Goal: Task Accomplishment & Management: Manage account settings

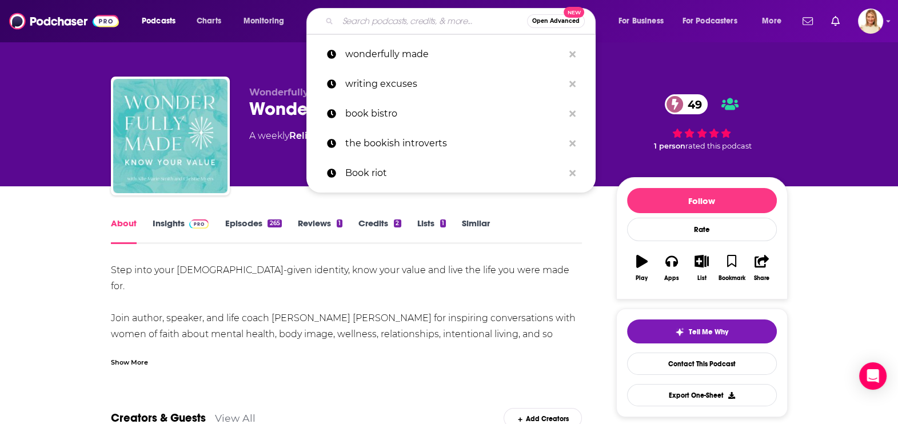
click at [373, 17] on input "Search podcasts, credits, & more..." at bounding box center [432, 21] width 189 height 18
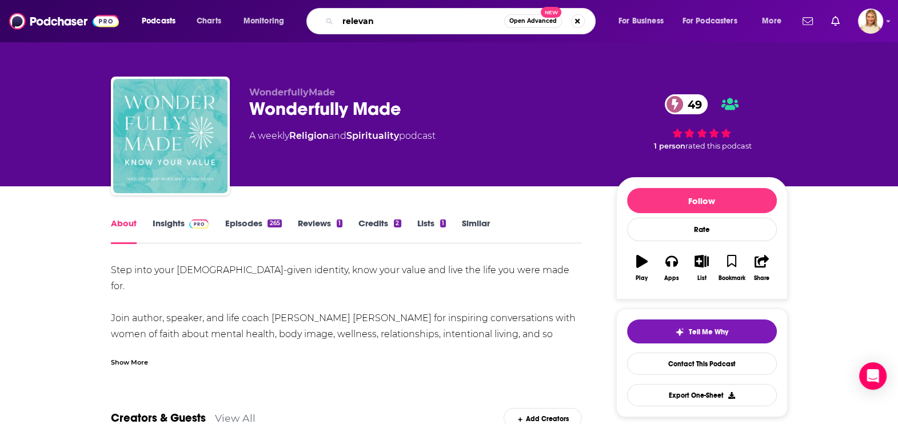
type input "relevant"
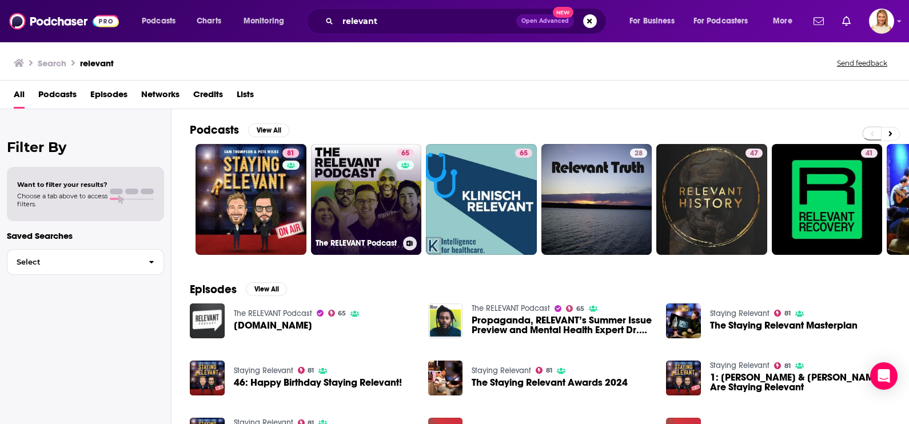
click at [373, 177] on link "65 The RELEVANT Podcast" at bounding box center [366, 199] width 111 height 111
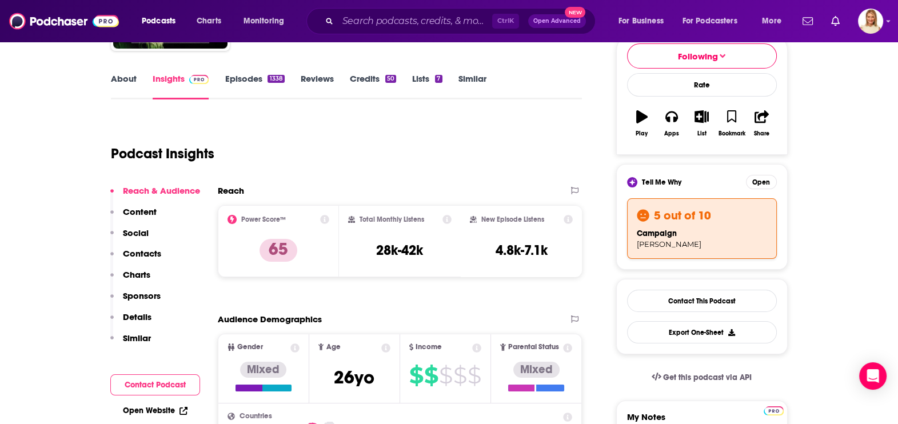
scroll to position [142, 0]
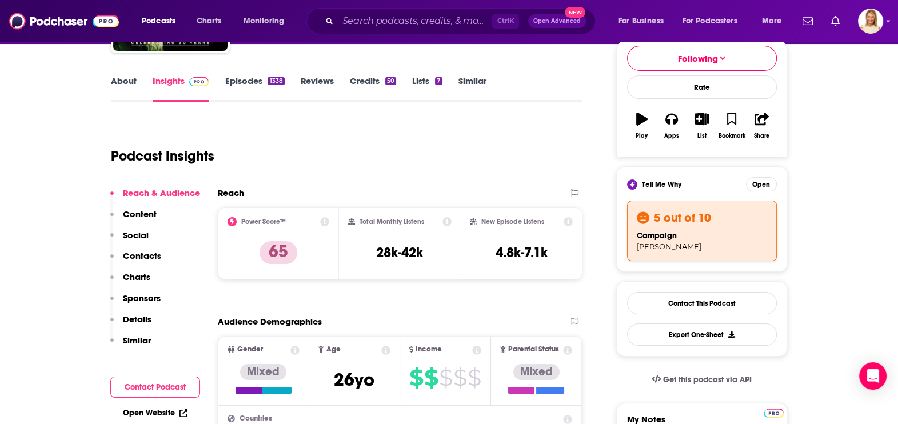
click at [682, 223] on h3 "5 out of 10" at bounding box center [682, 217] width 57 height 15
drag, startPoint x: 682, startPoint y: 223, endPoint x: 662, endPoint y: 183, distance: 44.2
click at [662, 183] on span "Tell Me Why" at bounding box center [661, 184] width 39 height 9
click at [632, 181] on img at bounding box center [632, 184] width 7 height 7
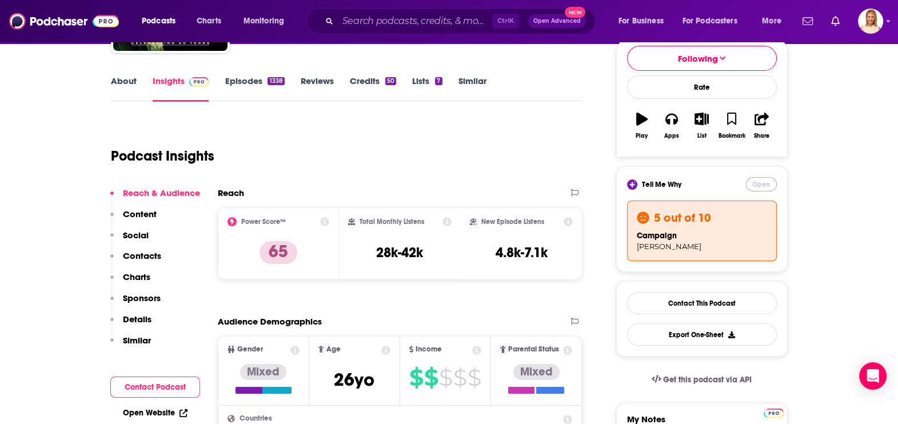
click at [763, 183] on button "Open" at bounding box center [761, 184] width 31 height 14
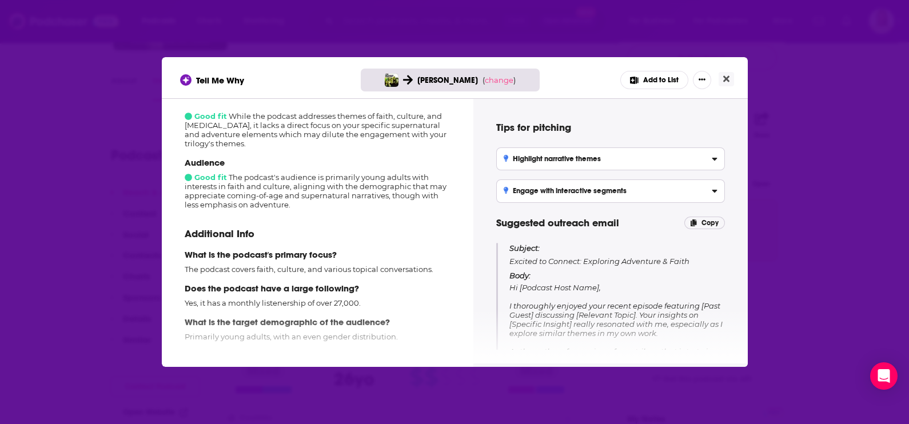
scroll to position [193, 0]
click at [489, 79] on span "change" at bounding box center [499, 79] width 29 height 9
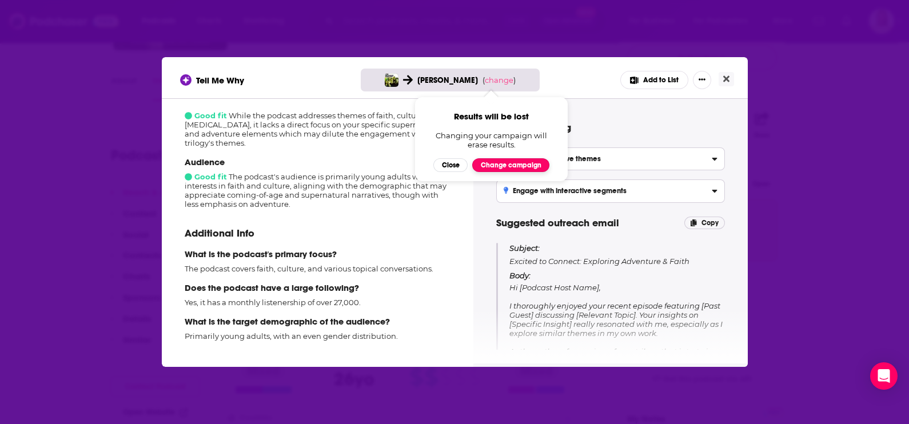
click at [505, 163] on button "Change campaign" at bounding box center [510, 165] width 77 height 14
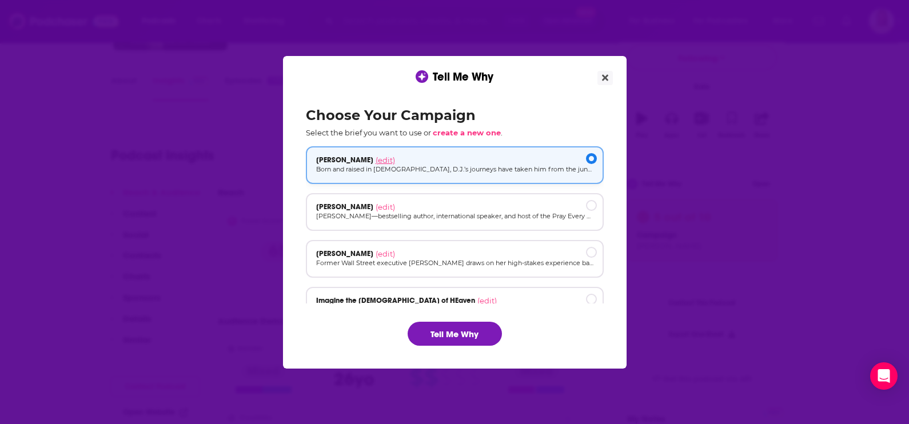
click at [376, 158] on span "(edit)" at bounding box center [385, 159] width 19 height 9
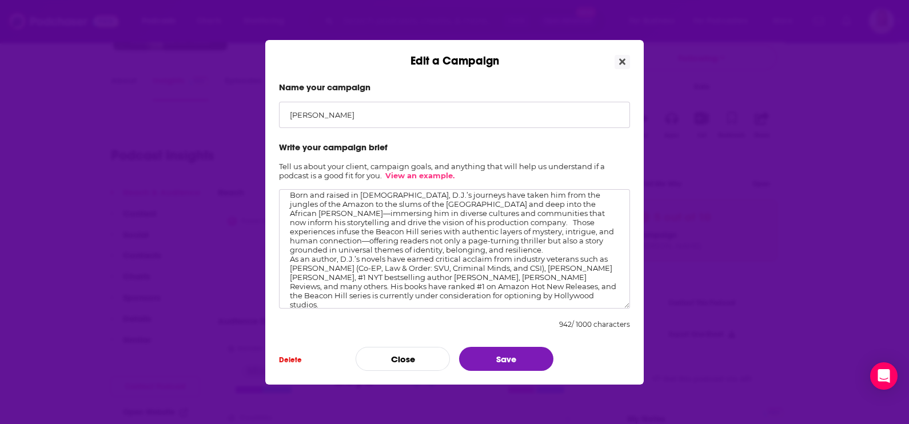
scroll to position [0, 0]
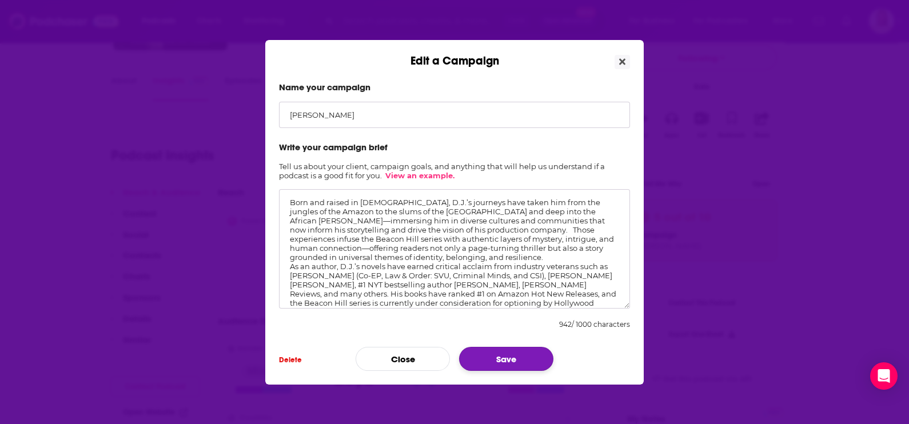
click at [520, 353] on button "Save" at bounding box center [506, 359] width 94 height 24
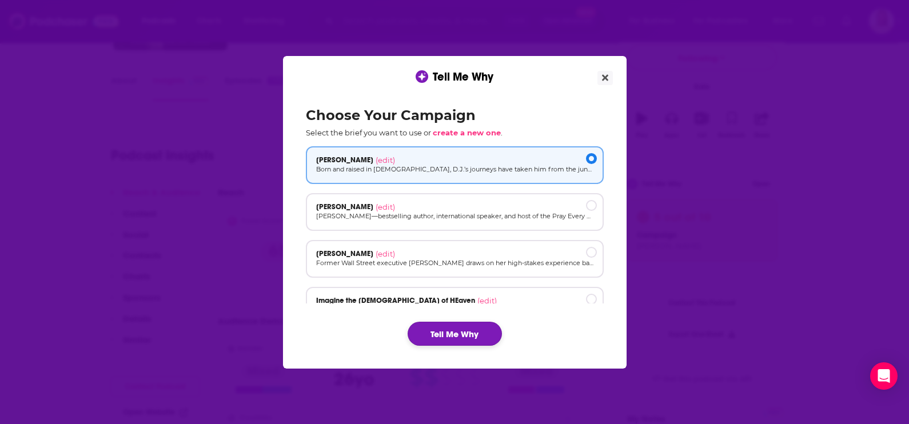
click at [474, 332] on button "Tell Me Why" at bounding box center [455, 334] width 94 height 24
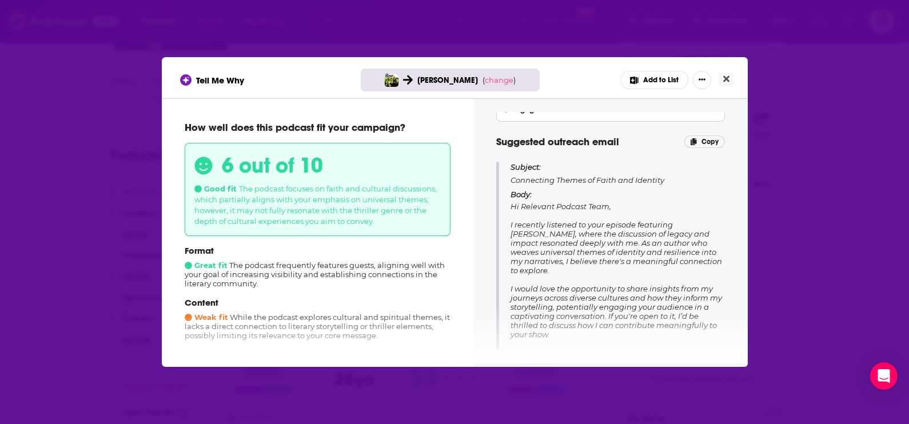
scroll to position [111, 0]
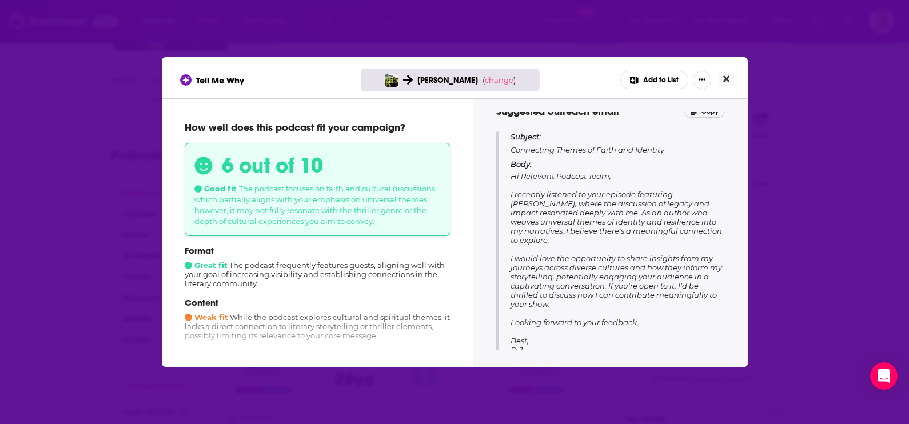
click at [724, 77] on icon "Close" at bounding box center [726, 79] width 6 height 6
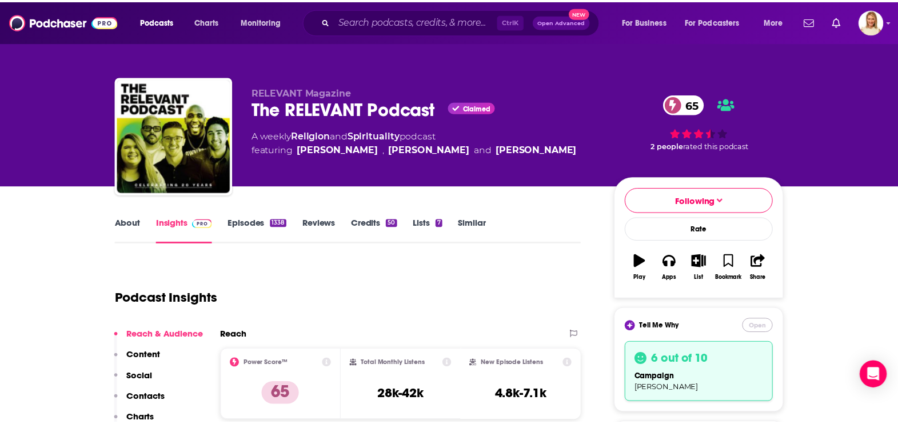
scroll to position [142, 0]
